Goal: Task Accomplishment & Management: Use online tool/utility

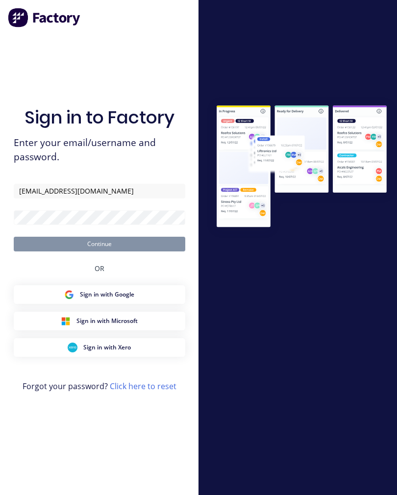
type input "[EMAIL_ADDRESS][DOMAIN_NAME]"
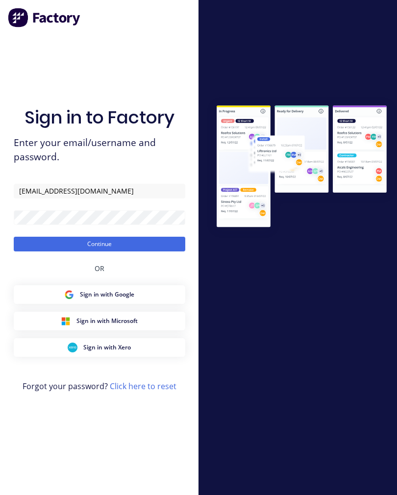
click at [150, 250] on button "Continue" at bounding box center [99, 244] width 171 height 15
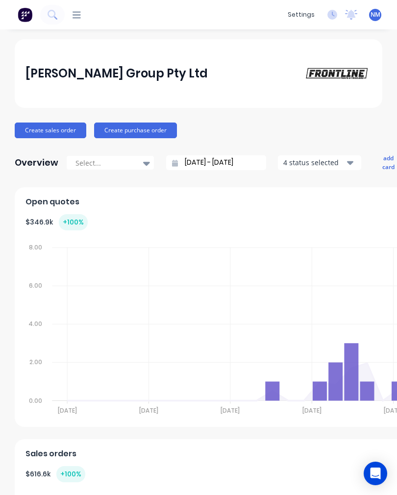
click at [81, 11] on icon at bounding box center [77, 14] width 8 height 9
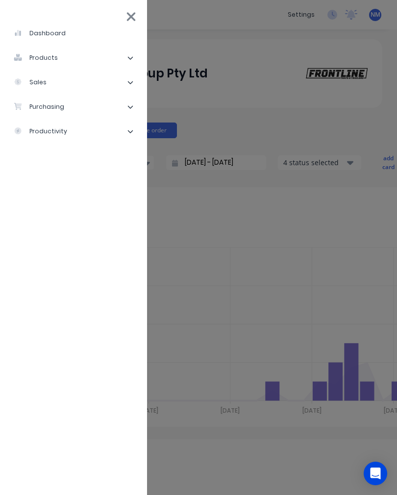
click at [78, 80] on li "sales" at bounding box center [73, 82] width 131 height 24
click at [73, 105] on div "Sales Orders" at bounding box center [50, 106] width 56 height 9
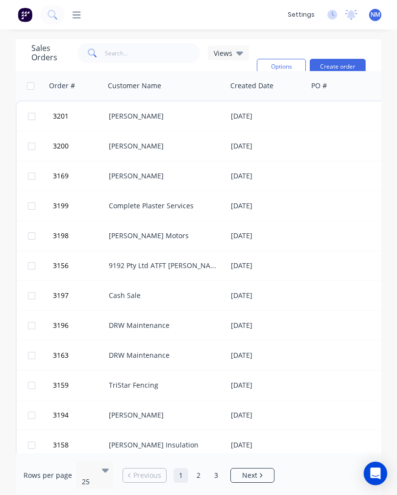
click at [206, 115] on div "[PERSON_NAME]" at bounding box center [163, 116] width 109 height 10
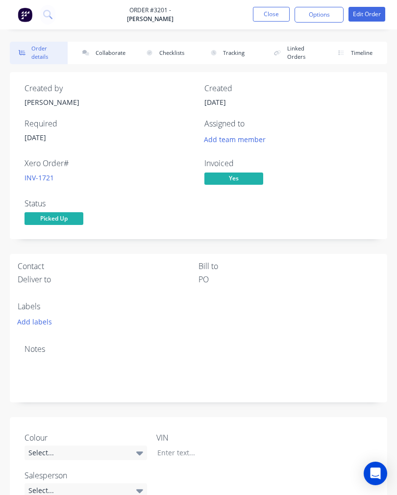
click at [319, 22] on button "Options" at bounding box center [318, 15] width 49 height 16
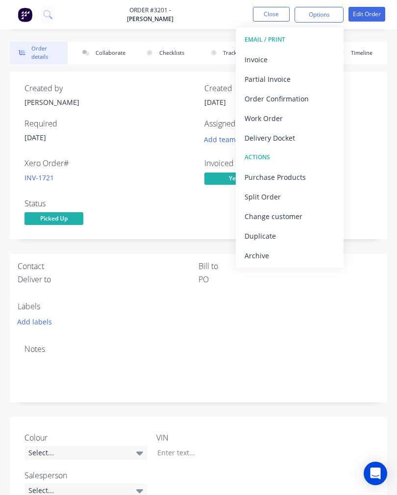
click at [290, 55] on div "Invoice" at bounding box center [289, 59] width 90 height 14
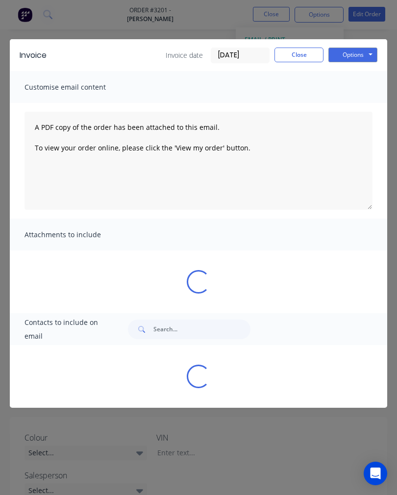
click at [360, 58] on button "Options" at bounding box center [352, 55] width 49 height 15
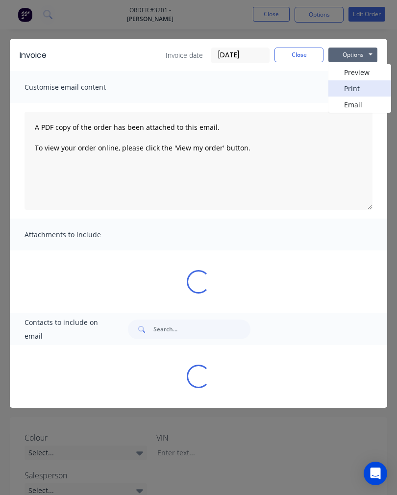
click at [363, 90] on button "Print" at bounding box center [359, 88] width 63 height 16
